Goal: Use online tool/utility: Utilize a website feature to perform a specific function

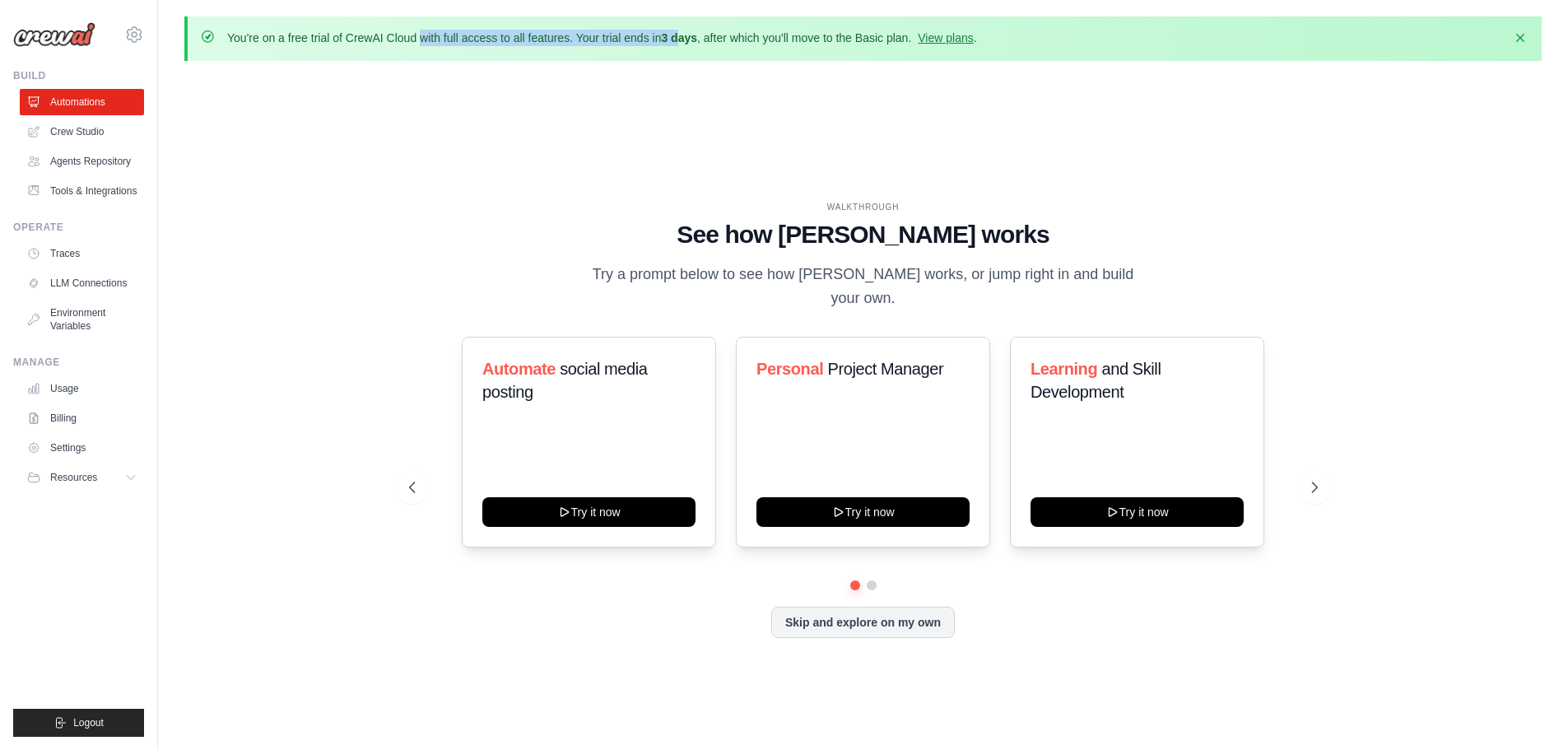
drag, startPoint x: 308, startPoint y: 44, endPoint x: 685, endPoint y: 26, distance: 377.4
click at [684, 26] on div "You're on a free trial of CrewAI Cloud with full access to all features. Your t…" at bounding box center [862, 38] width 1357 height 44
click at [685, 26] on div "You're on a free trial of CrewAI Cloud with full access to all features. Your t…" at bounding box center [862, 38] width 1357 height 44
click at [113, 132] on link "Crew Studio" at bounding box center [84, 131] width 124 height 27
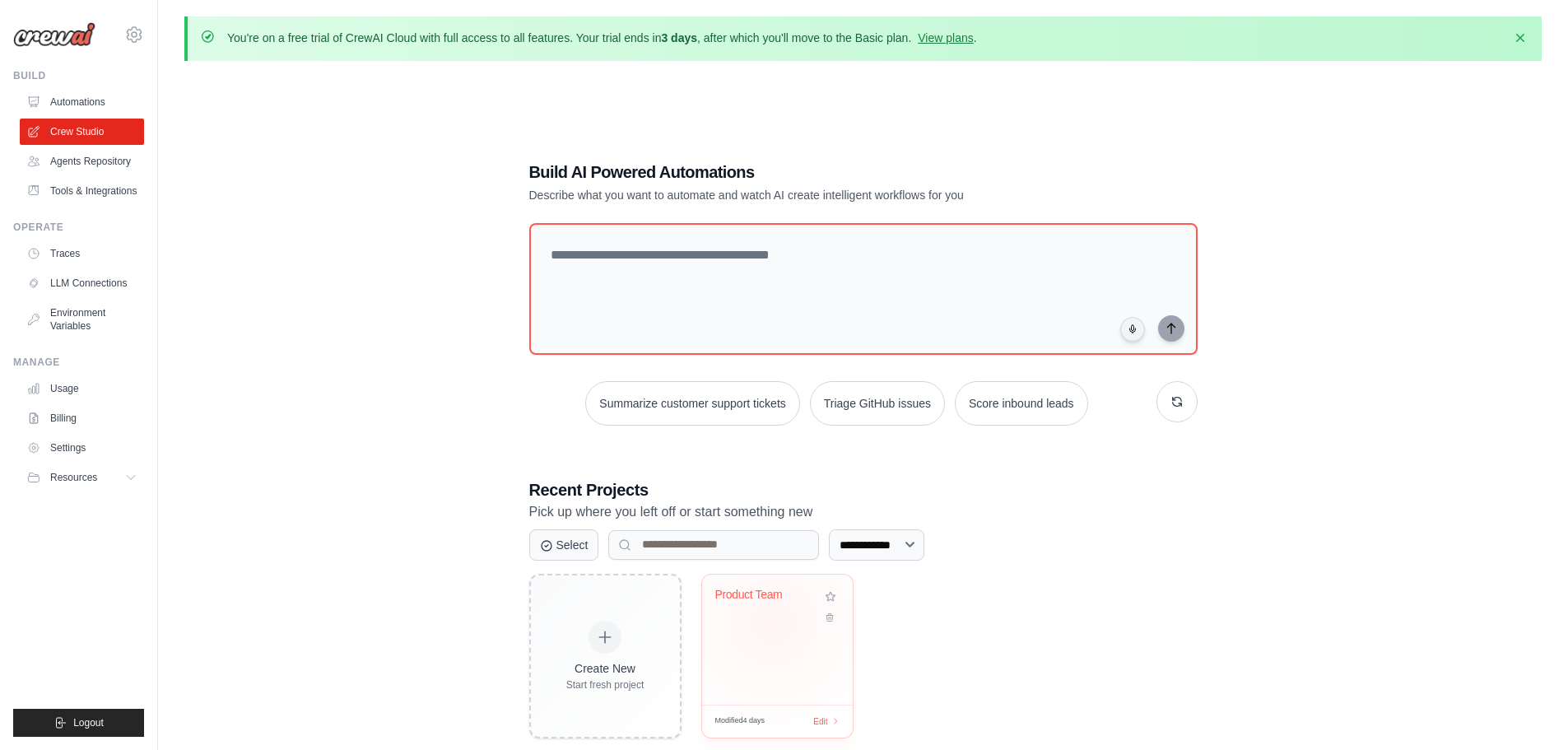
click at [772, 622] on div "Product Team" at bounding box center [777, 606] width 124 height 37
